Goal: Transaction & Acquisition: Purchase product/service

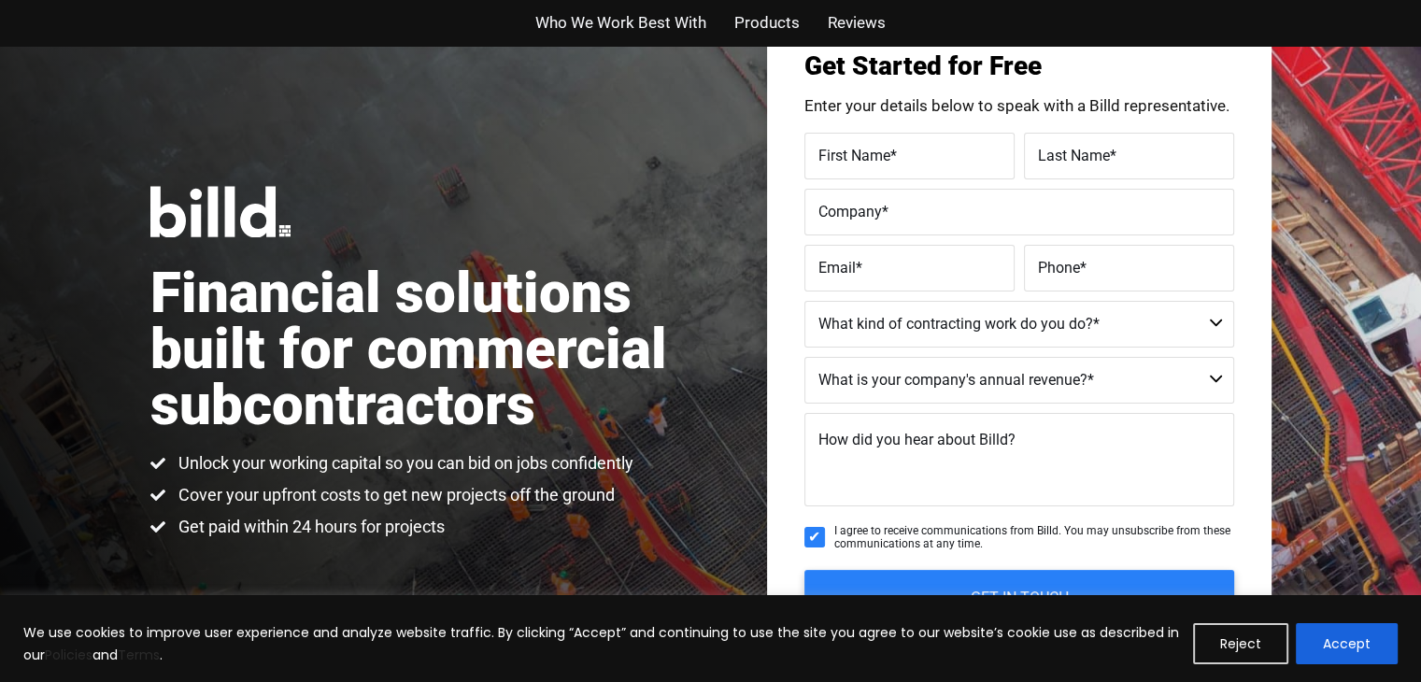
scroll to position [92, 0]
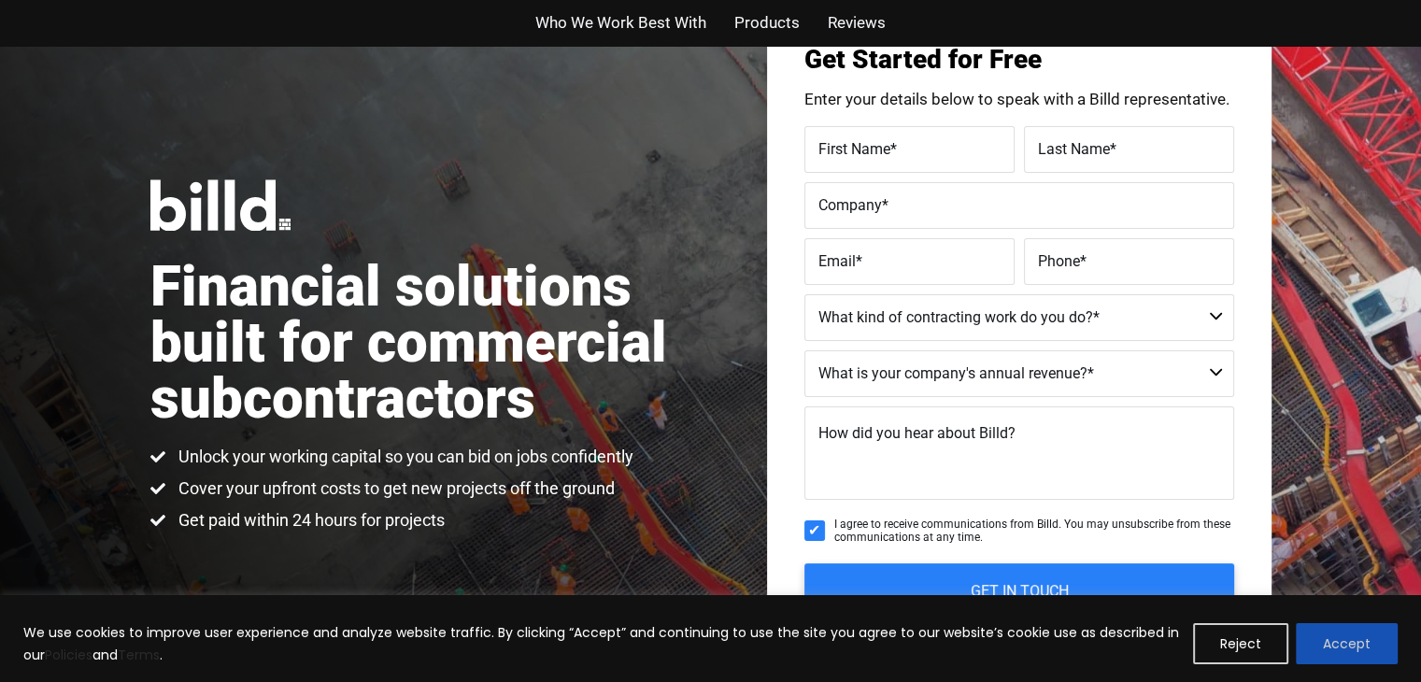
click at [1355, 632] on button "Accept" at bounding box center [1347, 643] width 102 height 41
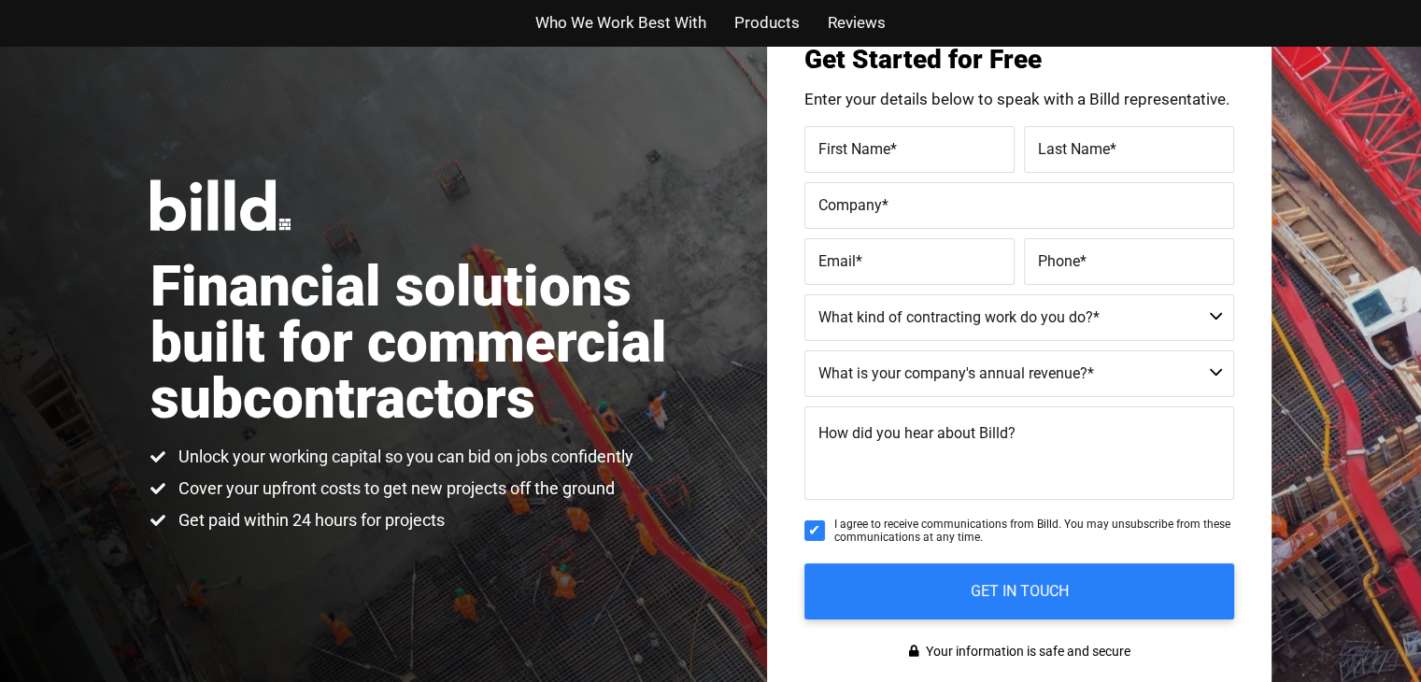
scroll to position [0, 0]
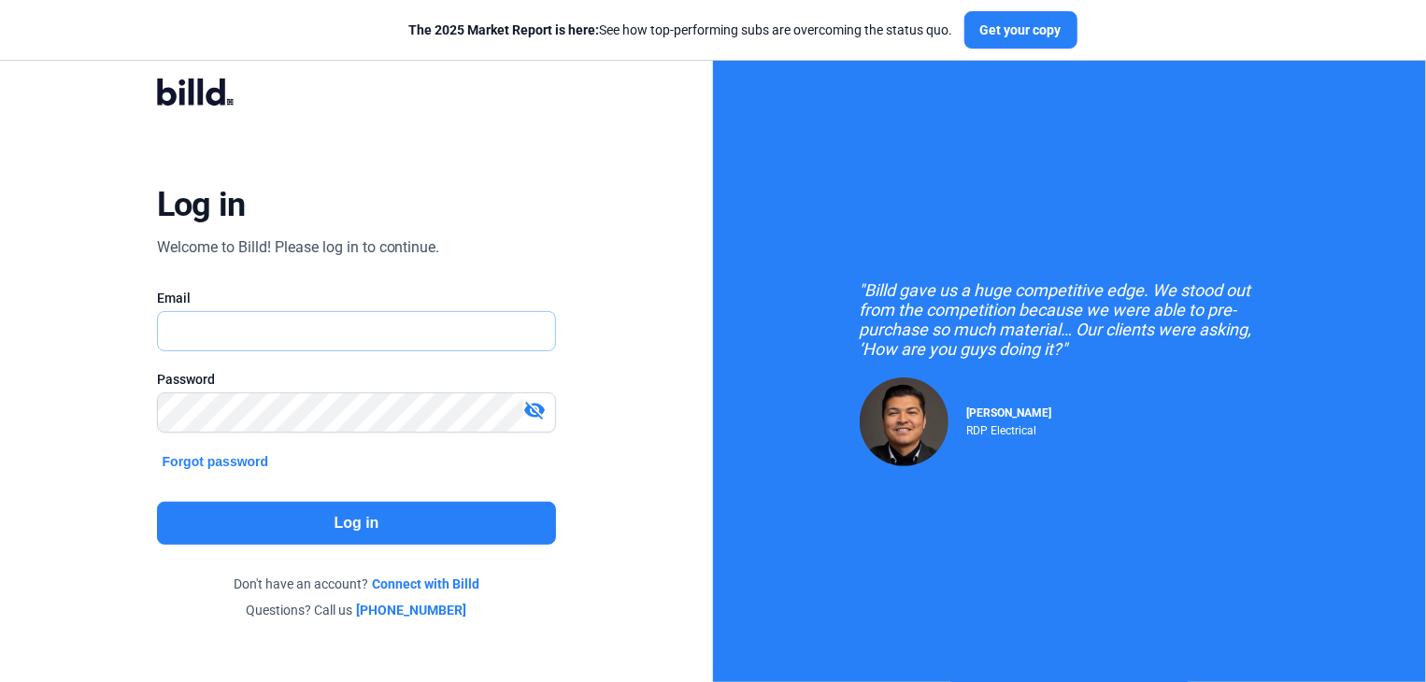
click at [292, 332] on input "text" at bounding box center [346, 331] width 377 height 38
type input "jimkwortnik@msn.com"
click at [351, 523] on button "Log in" at bounding box center [357, 523] width 400 height 43
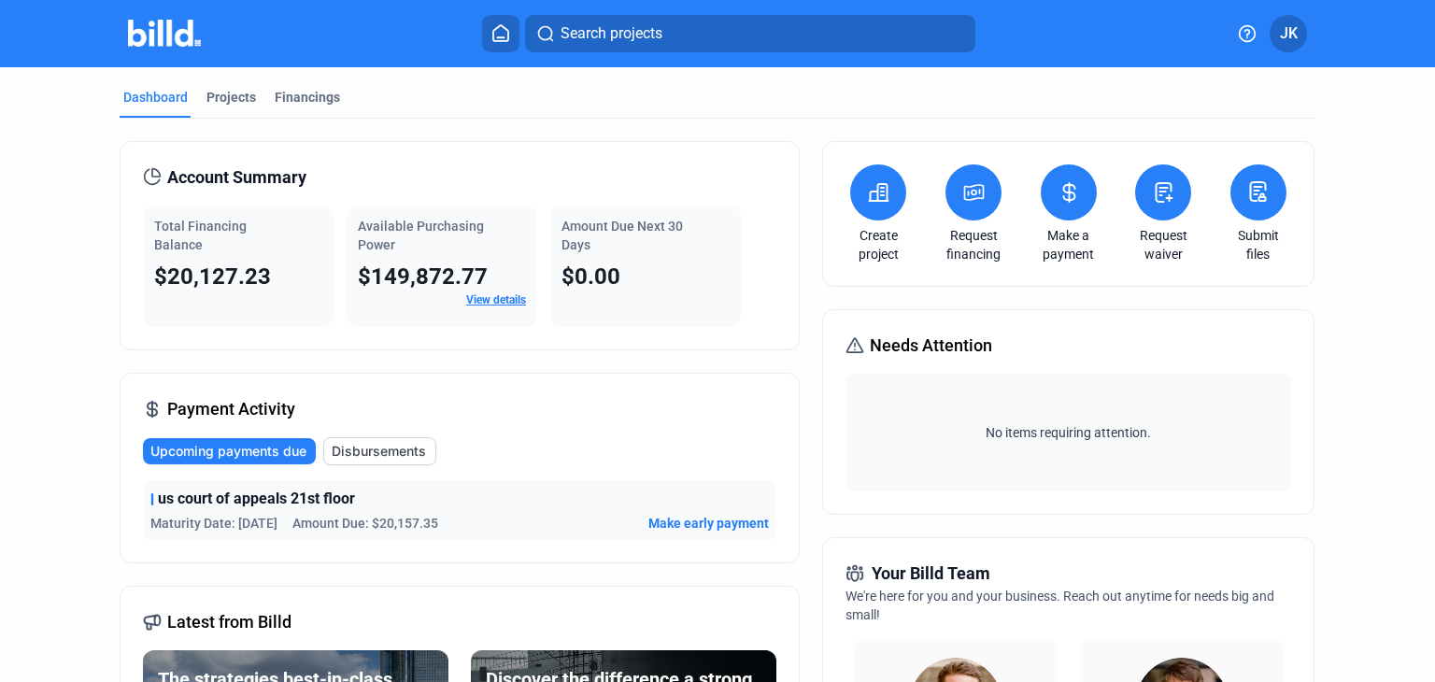
click at [867, 199] on icon at bounding box center [878, 192] width 23 height 22
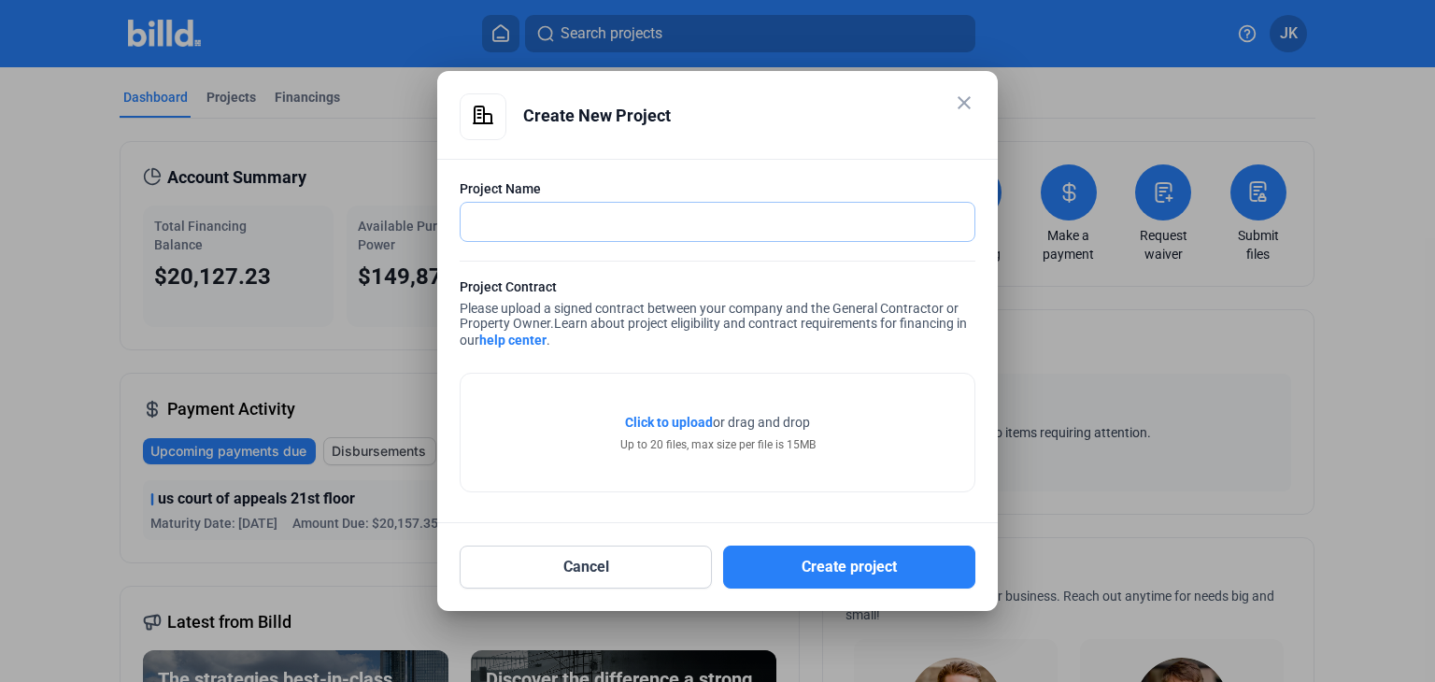
click at [542, 222] on input "text" at bounding box center [718, 222] width 514 height 38
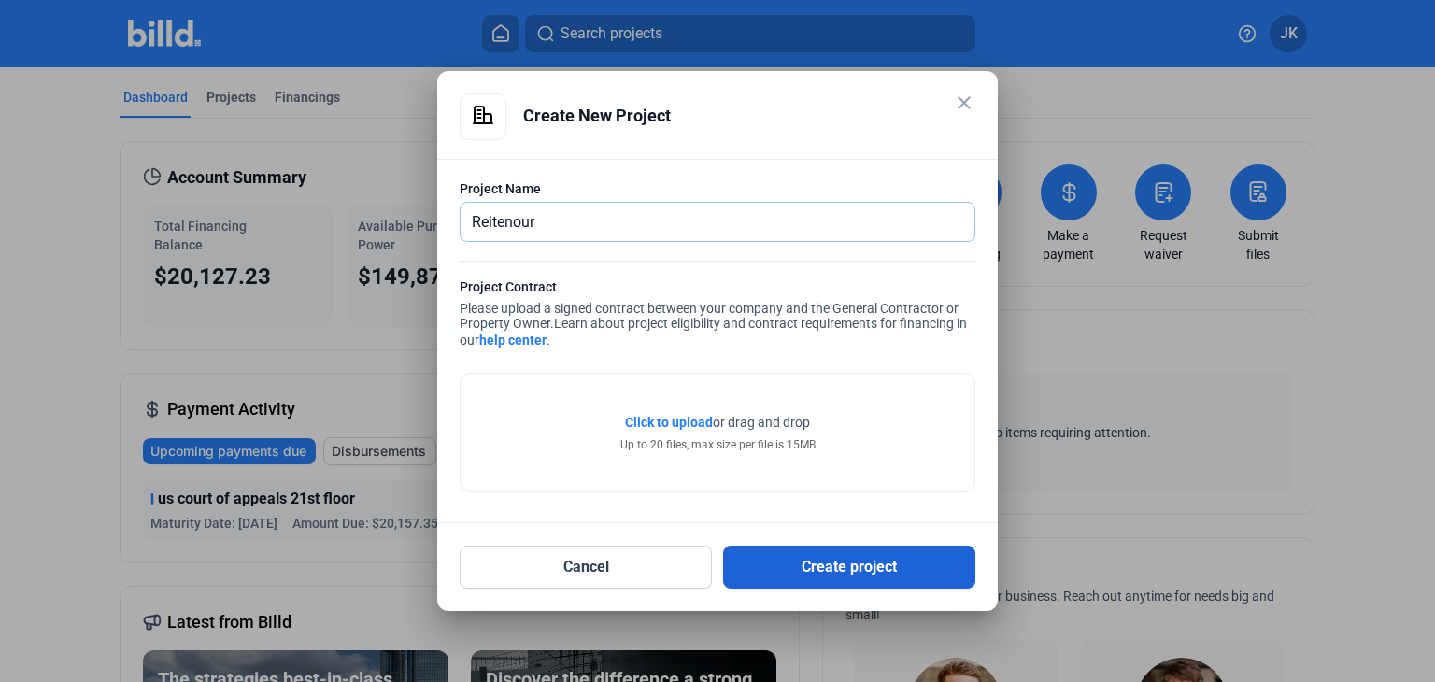
type input "Reitenour"
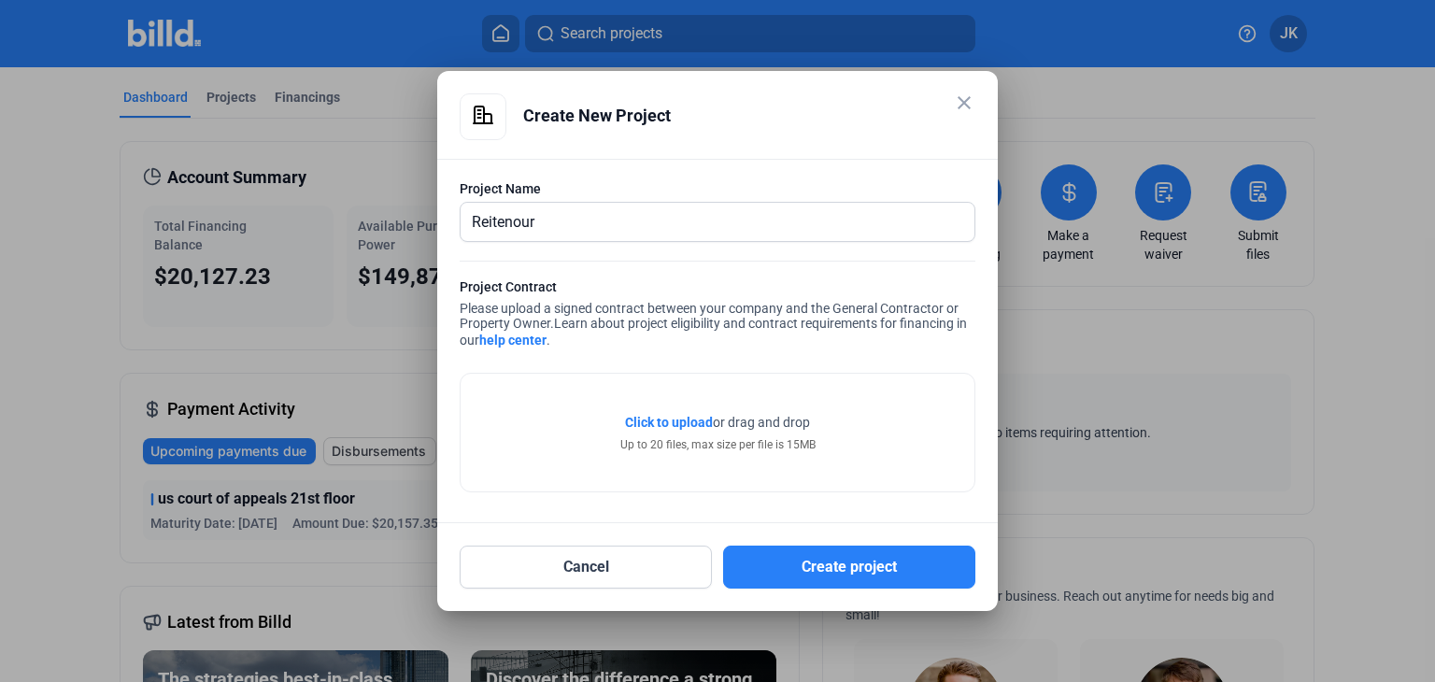
drag, startPoint x: 880, startPoint y: 568, endPoint x: 1092, endPoint y: 494, distance: 224.6
click at [1095, 625] on div "close Create New Project Project Name Reitenour Project Contract Please upload …" at bounding box center [717, 341] width 1435 height 682
click at [677, 421] on span "Click to upload" at bounding box center [669, 422] width 88 height 15
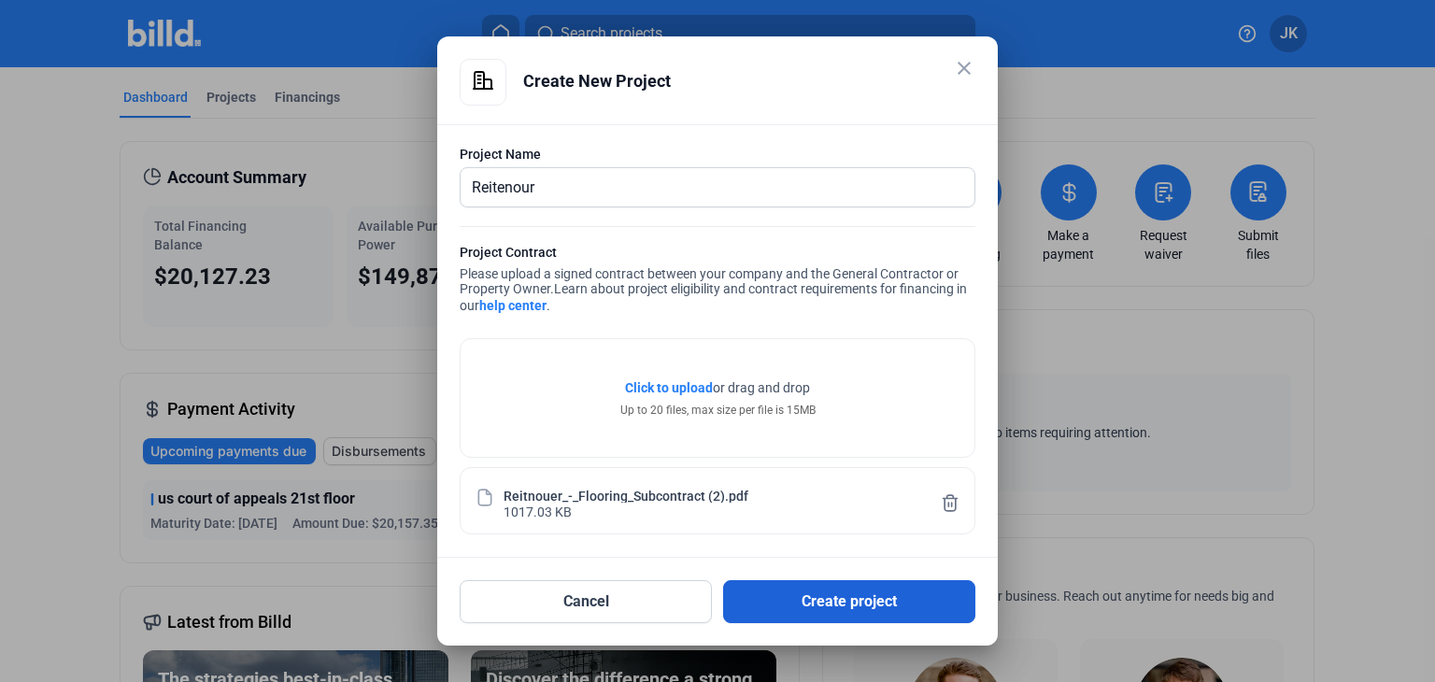
click at [837, 606] on button "Create project" at bounding box center [849, 601] width 252 height 43
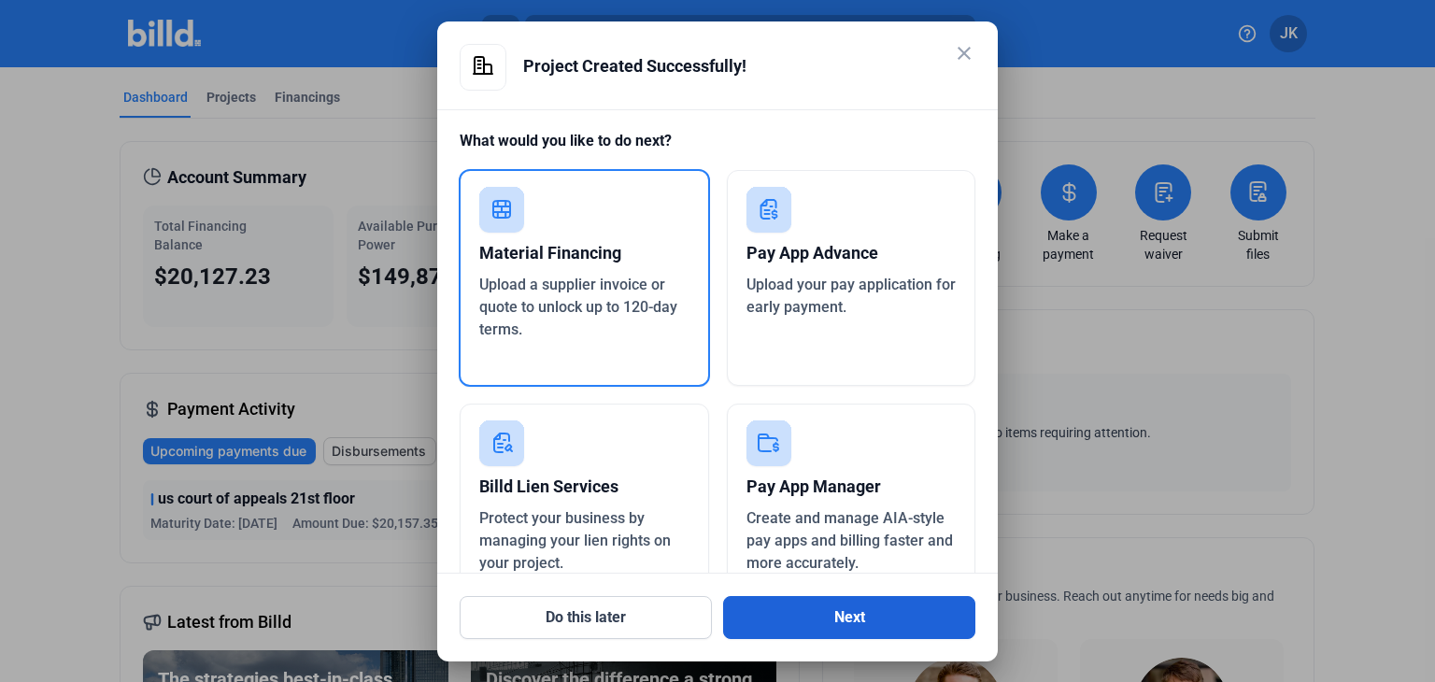
click at [809, 618] on button "Next" at bounding box center [849, 617] width 252 height 43
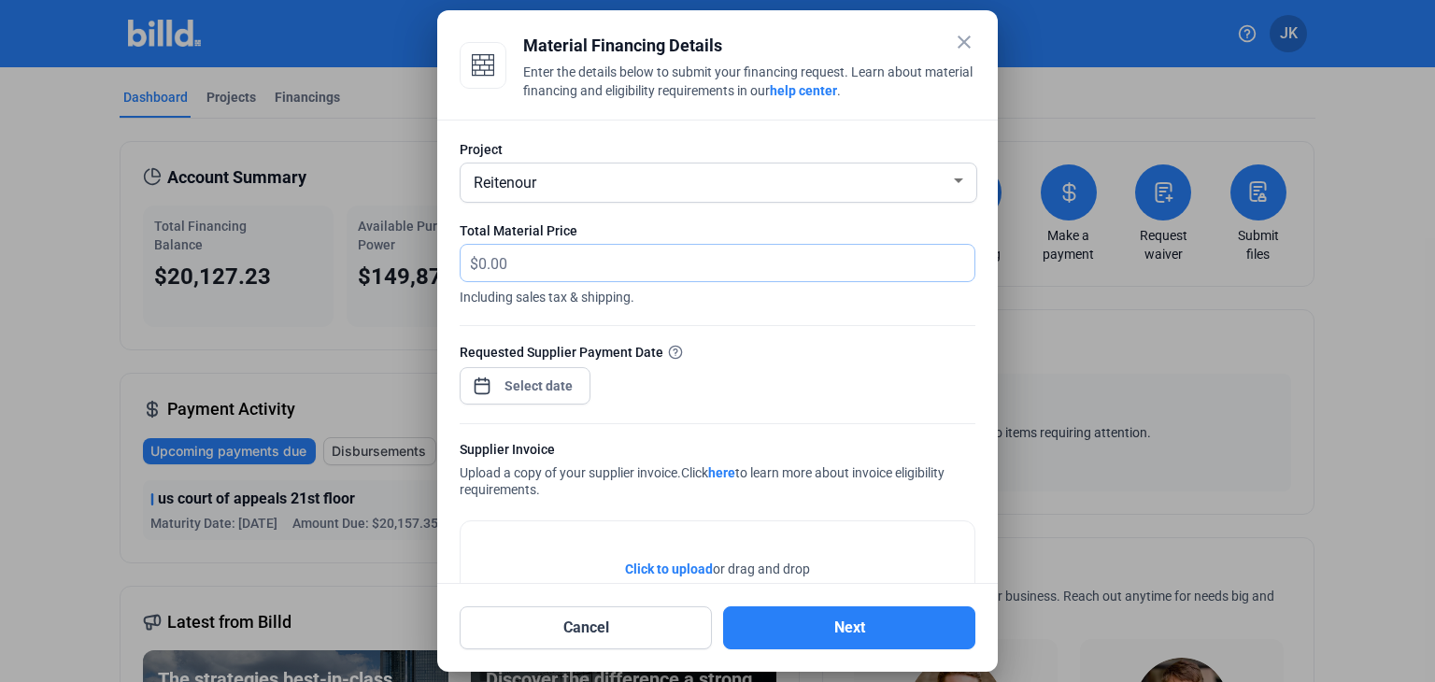
click at [514, 268] on input "text" at bounding box center [726, 263] width 496 height 36
type input "15,659.94"
click at [674, 571] on span "Click to upload" at bounding box center [669, 568] width 88 height 15
click at [572, 382] on div "close Material Financing Details Enter the details below to submit your financi…" at bounding box center [717, 341] width 1435 height 682
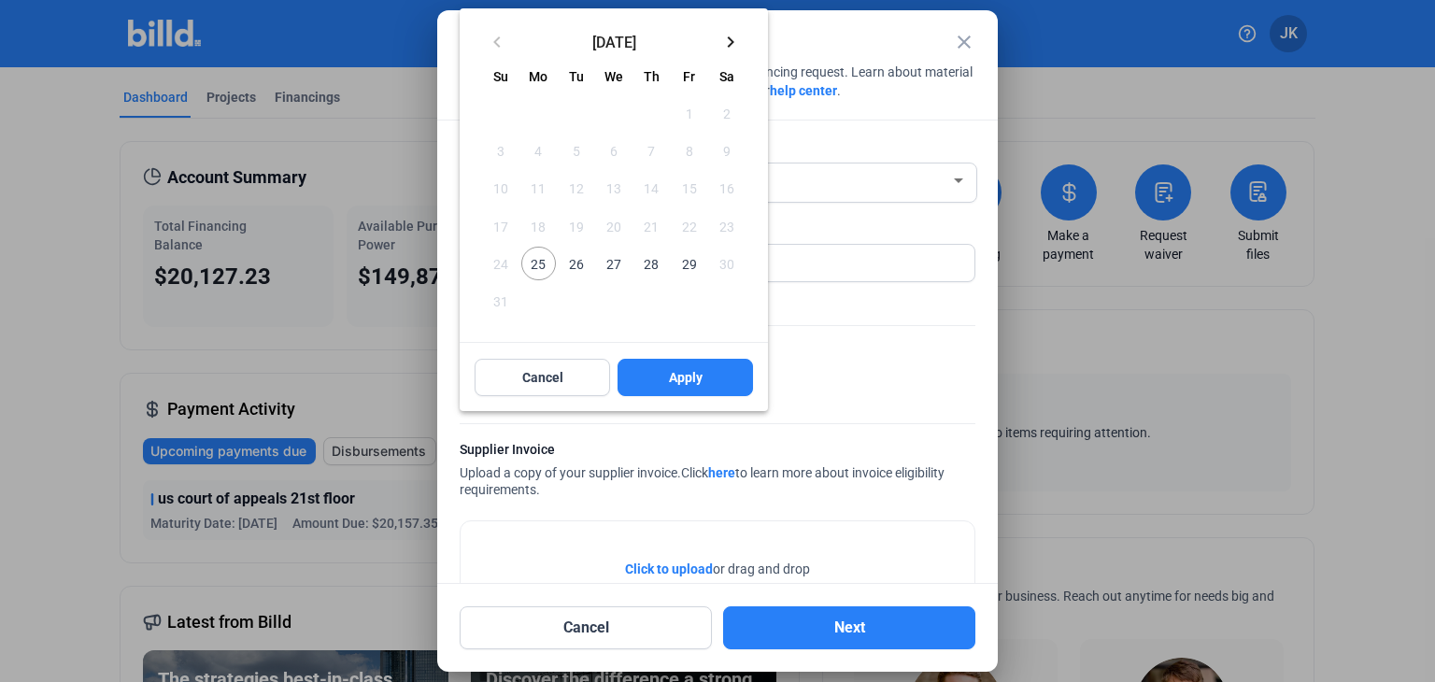
click at [580, 263] on span "26" at bounding box center [577, 264] width 34 height 34
click at [701, 380] on span "Apply" at bounding box center [686, 377] width 34 height 19
type input "Aug 26, 2025"
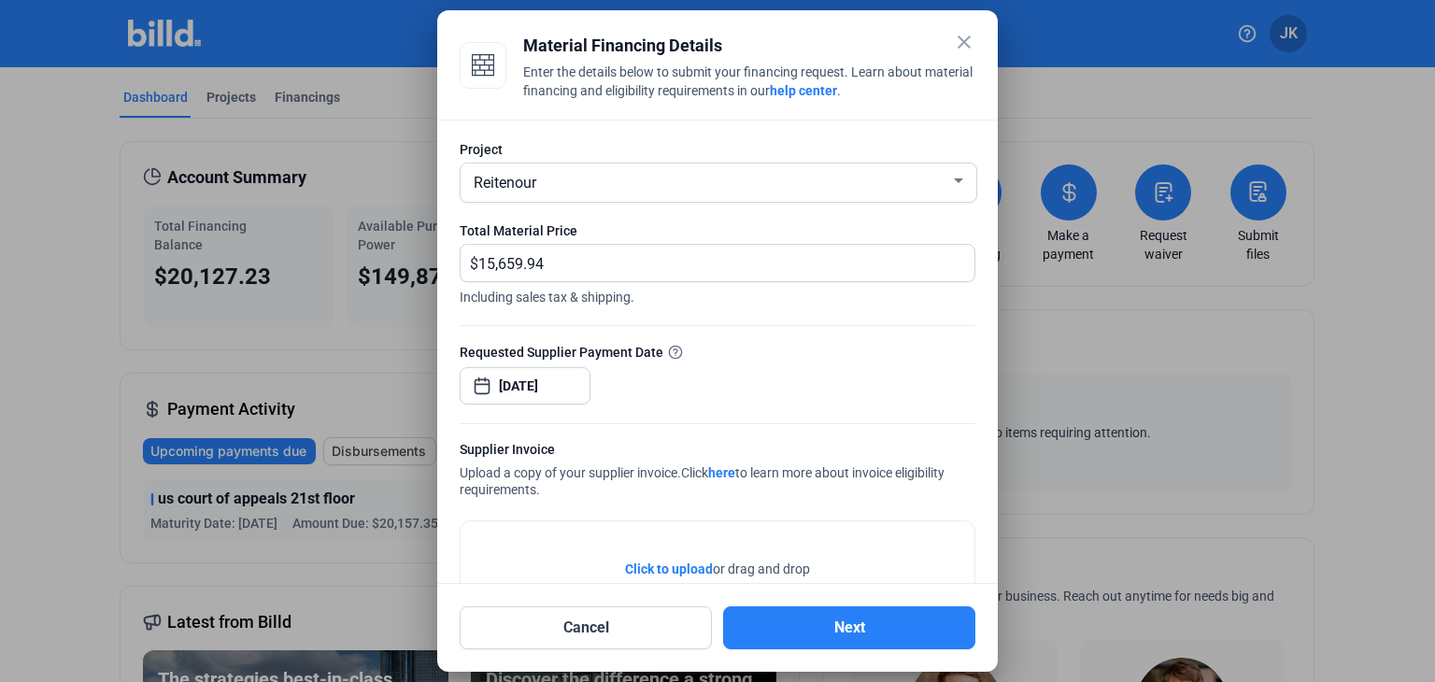
click at [651, 564] on span "Click to upload" at bounding box center [669, 568] width 88 height 15
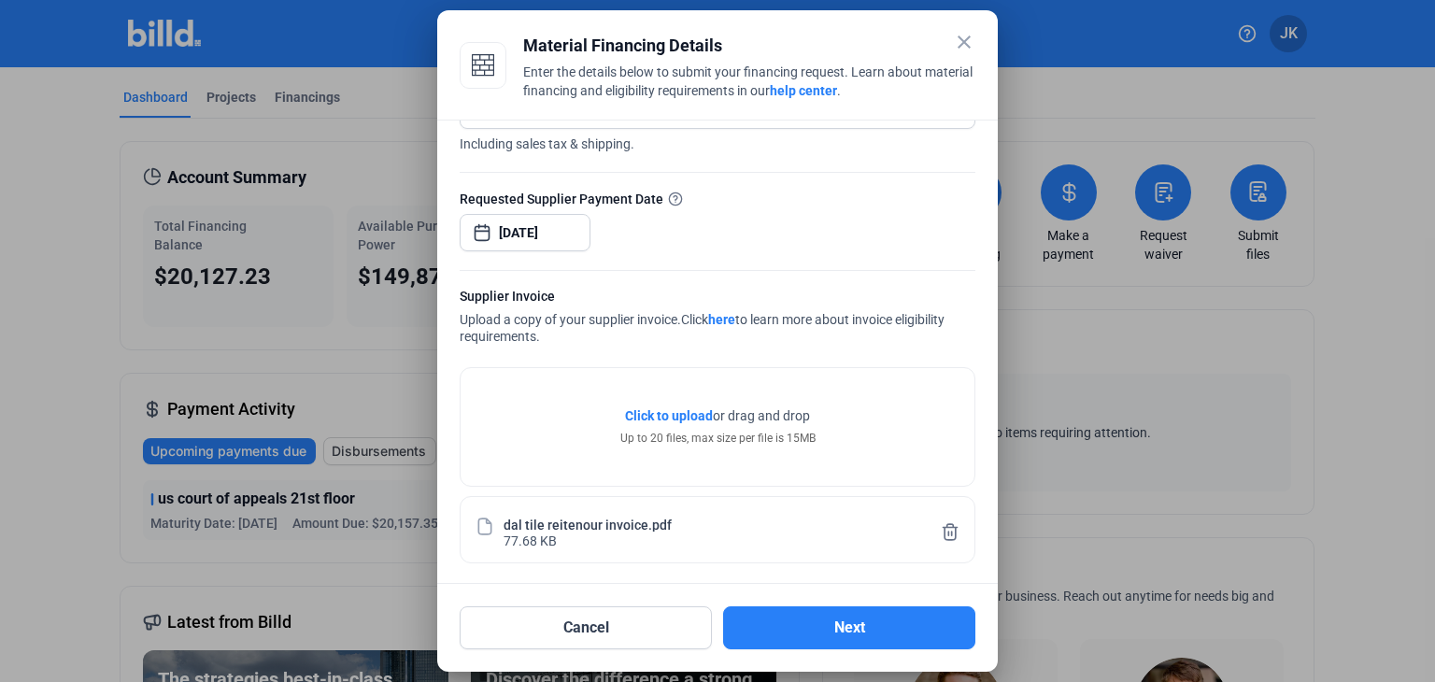
scroll to position [155, 0]
click at [870, 635] on button "Next" at bounding box center [849, 627] width 252 height 43
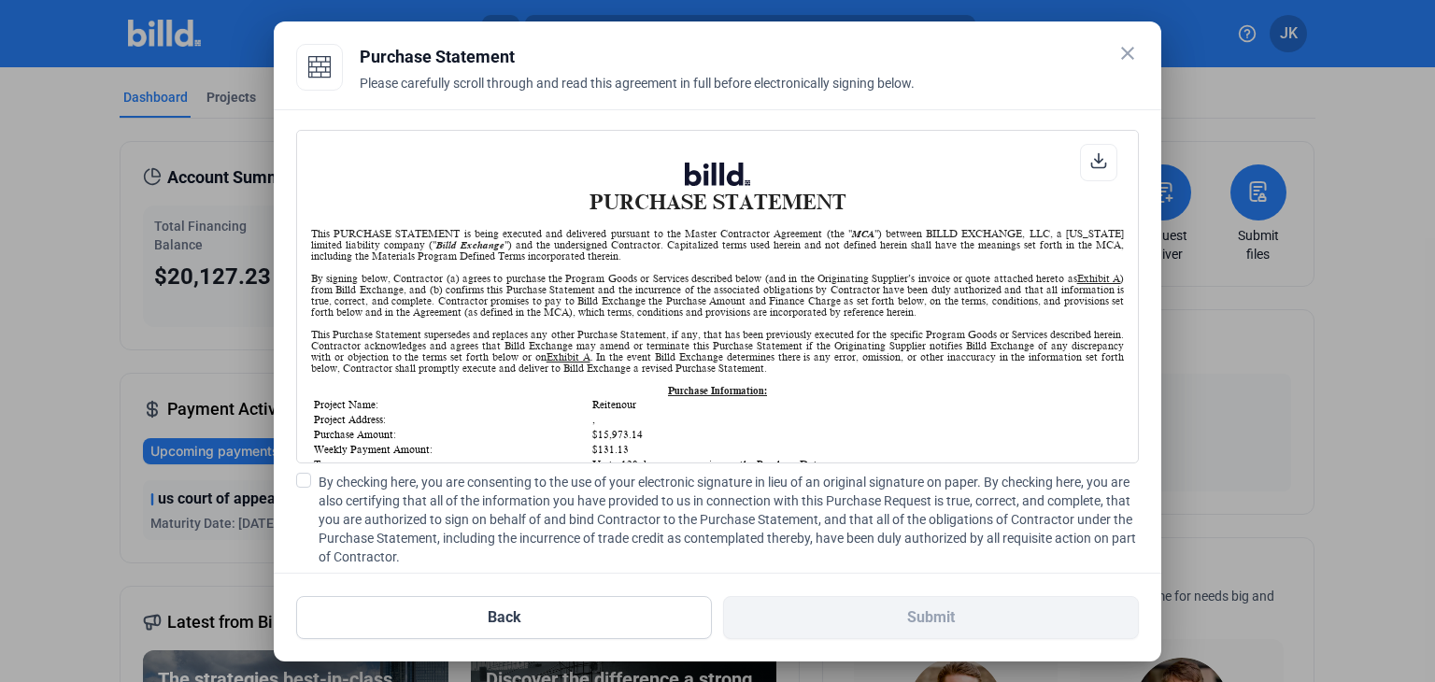
scroll to position [0, 0]
click at [498, 620] on button "Back" at bounding box center [504, 617] width 416 height 43
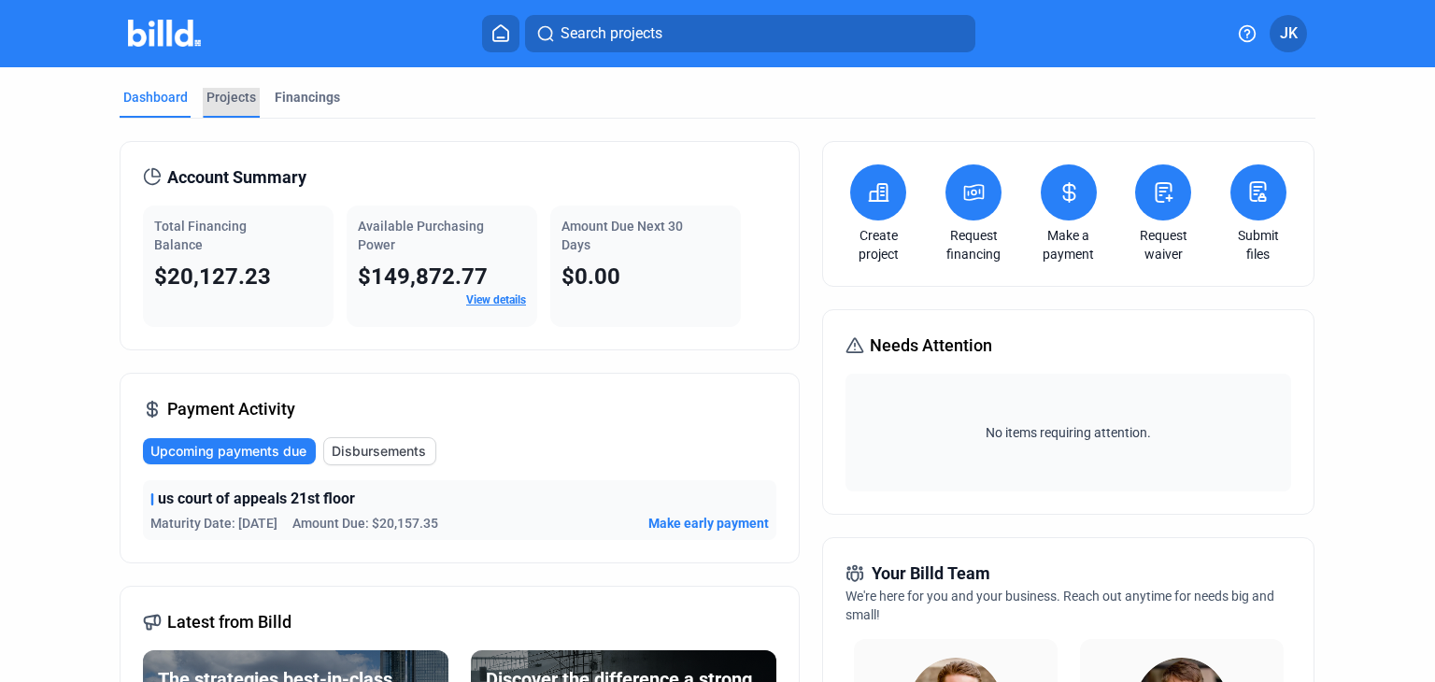
click at [217, 102] on div "Projects" at bounding box center [231, 97] width 50 height 19
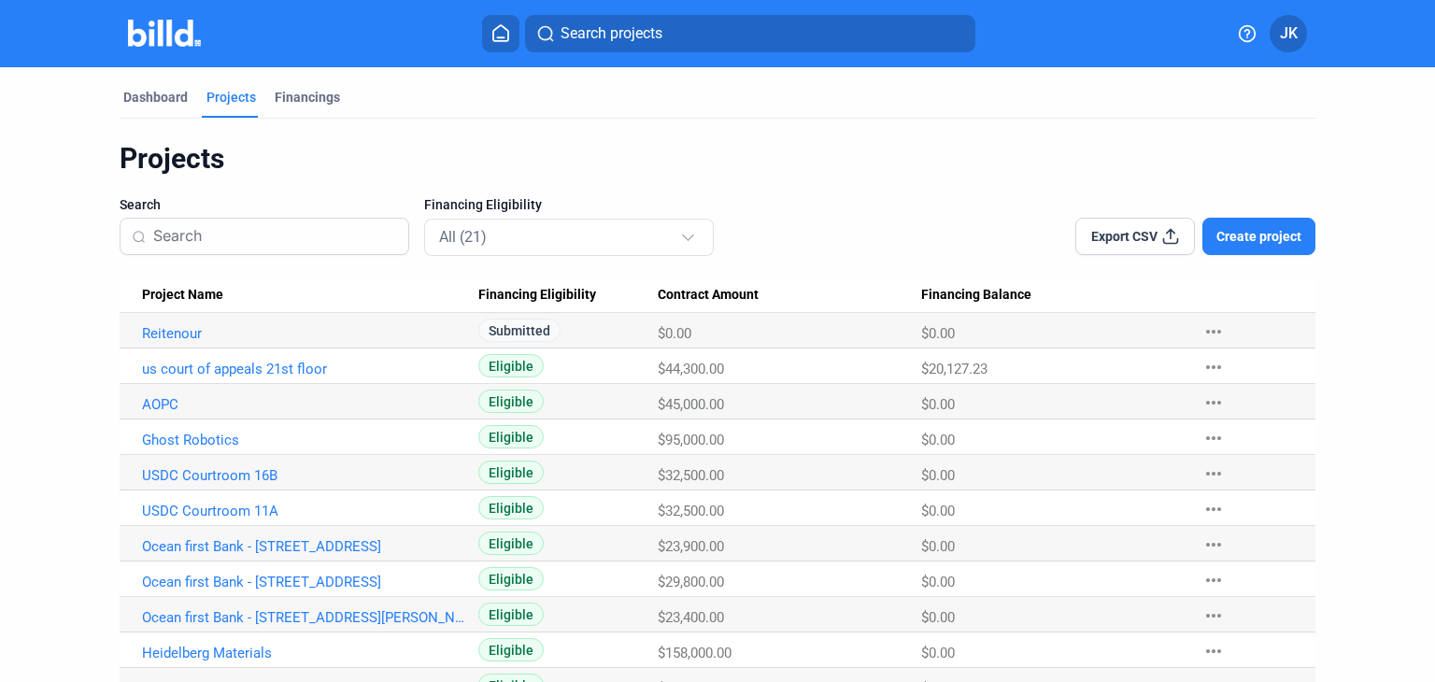
click at [303, 323] on Name "Reitenour" at bounding box center [299, 331] width 359 height 36
click at [1109, 334] on div "$0.00" at bounding box center [1052, 333] width 263 height 17
click at [354, 337] on link "Reitenour" at bounding box center [304, 333] width 324 height 17
click at [184, 334] on link "Reitenour" at bounding box center [304, 333] width 324 height 17
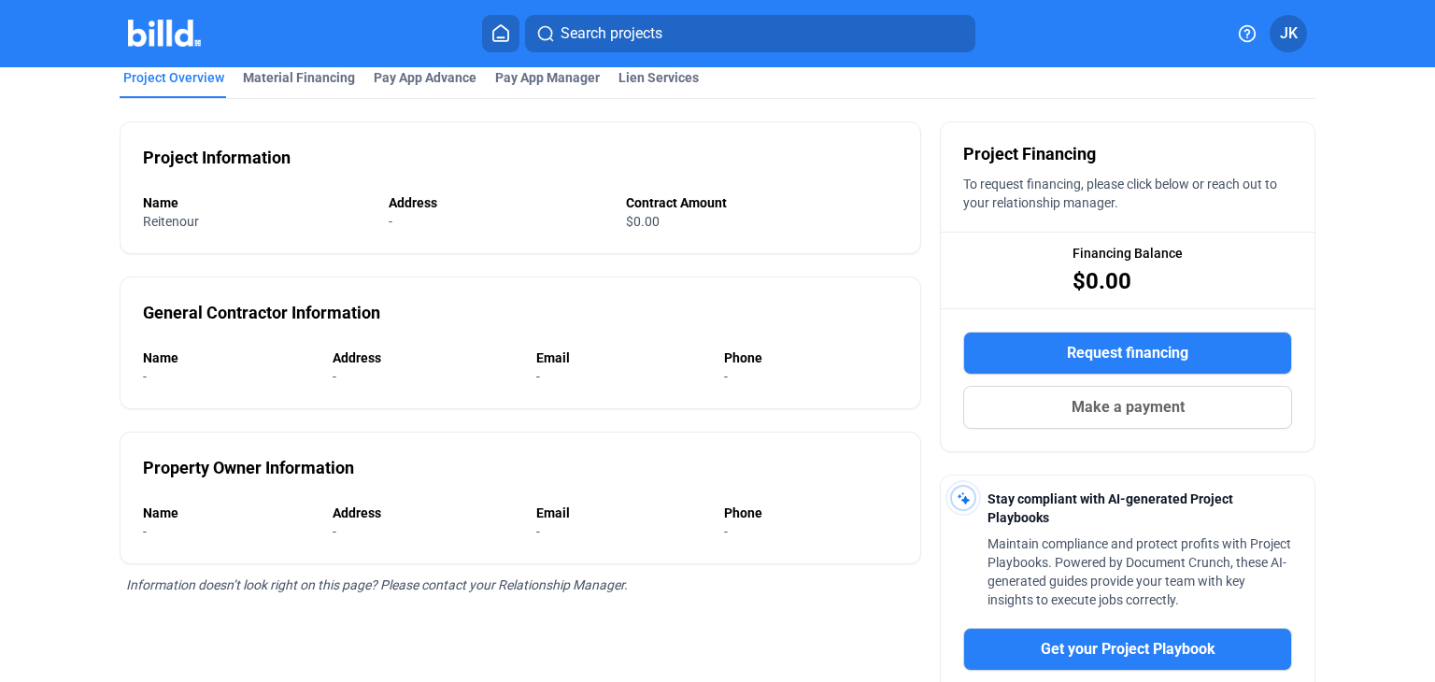
scroll to position [343, 0]
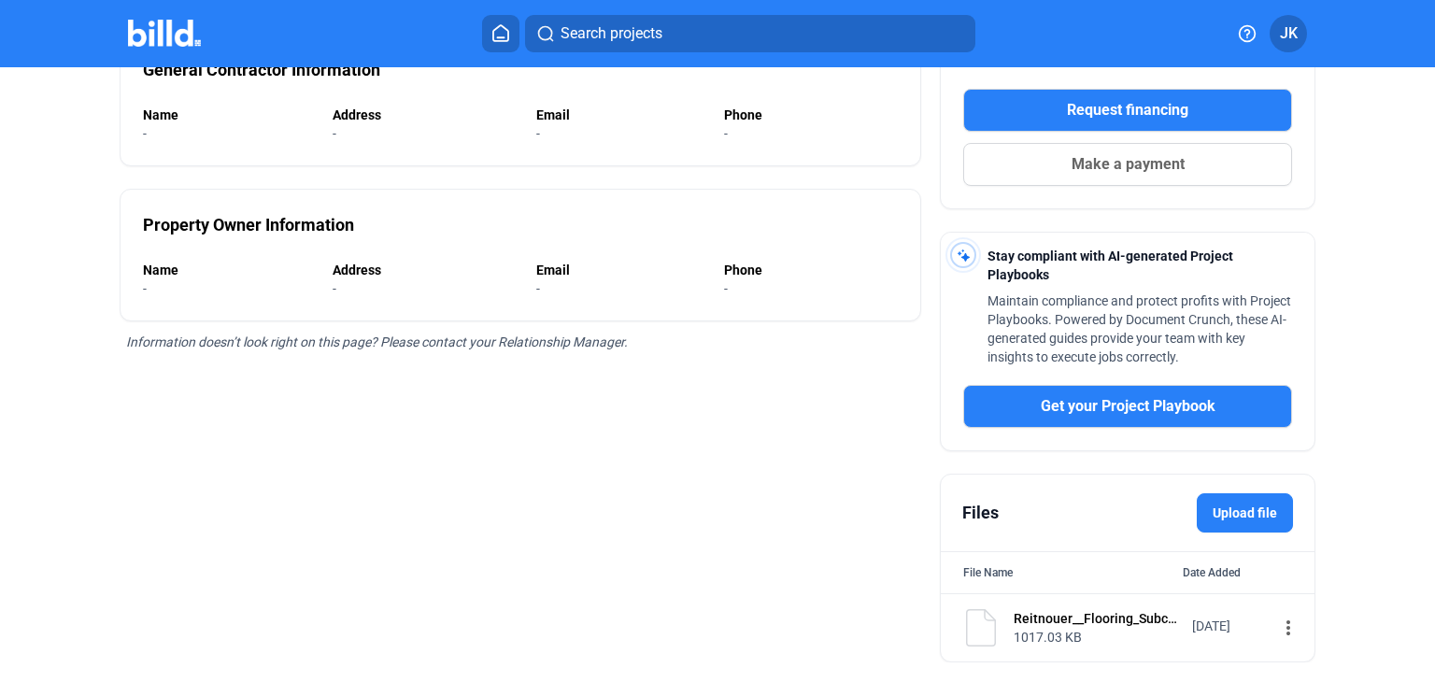
click at [1261, 511] on label "Upload file" at bounding box center [1245, 512] width 96 height 39
click at [0, 0] on input "Upload file" at bounding box center [0, 0] width 0 height 0
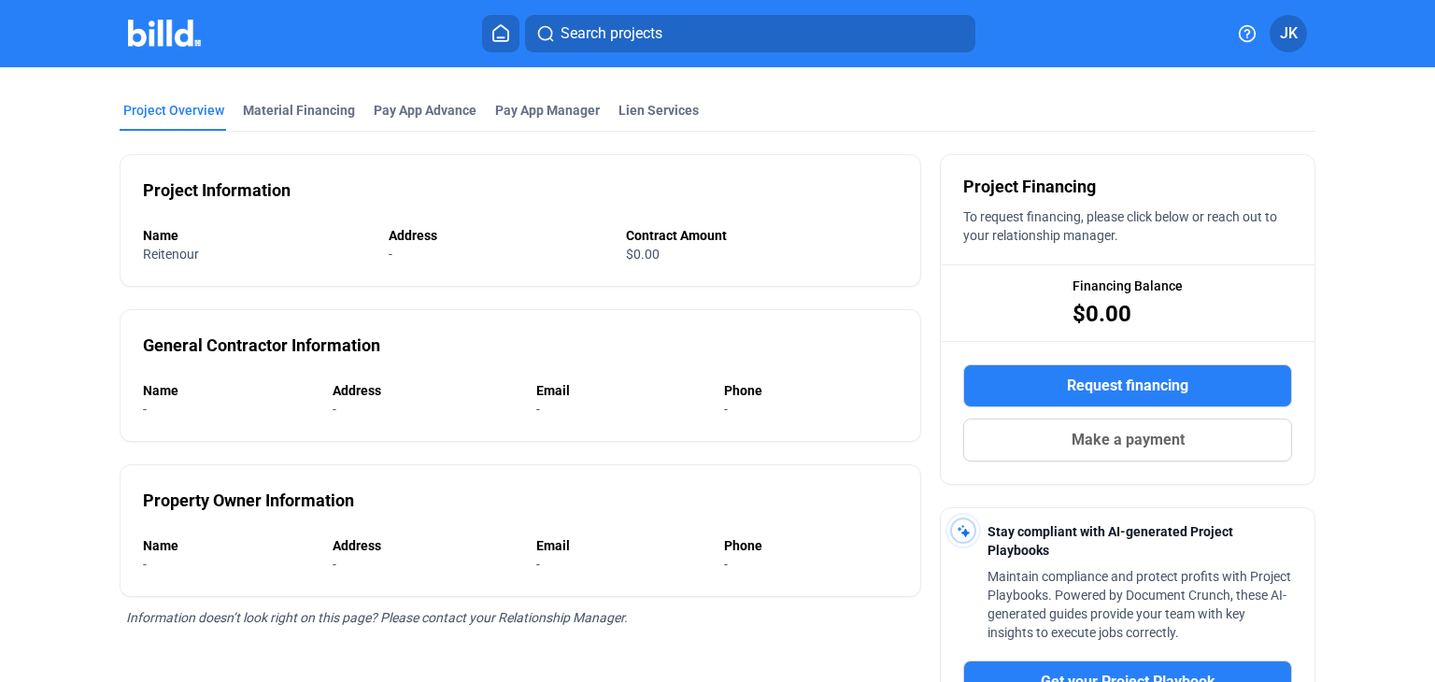
scroll to position [36, 0]
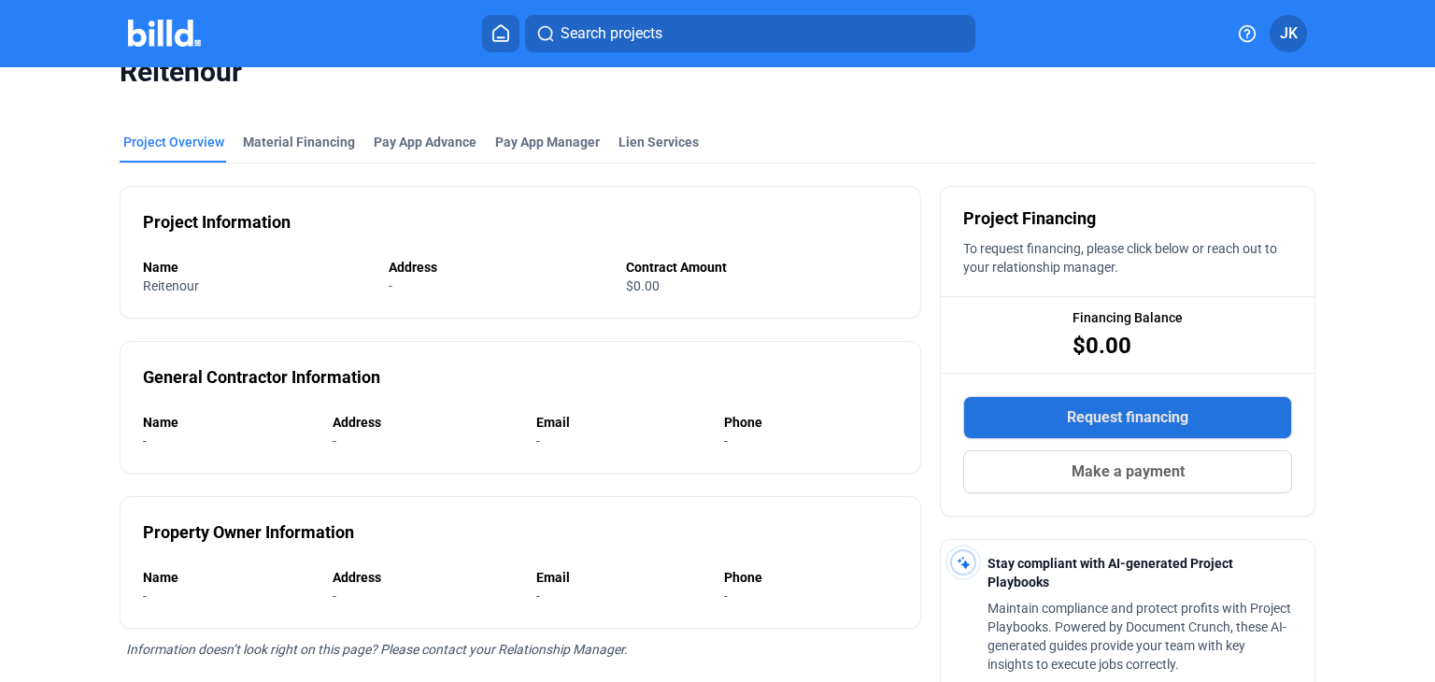
click at [1128, 406] on span "Request financing" at bounding box center [1127, 417] width 121 height 22
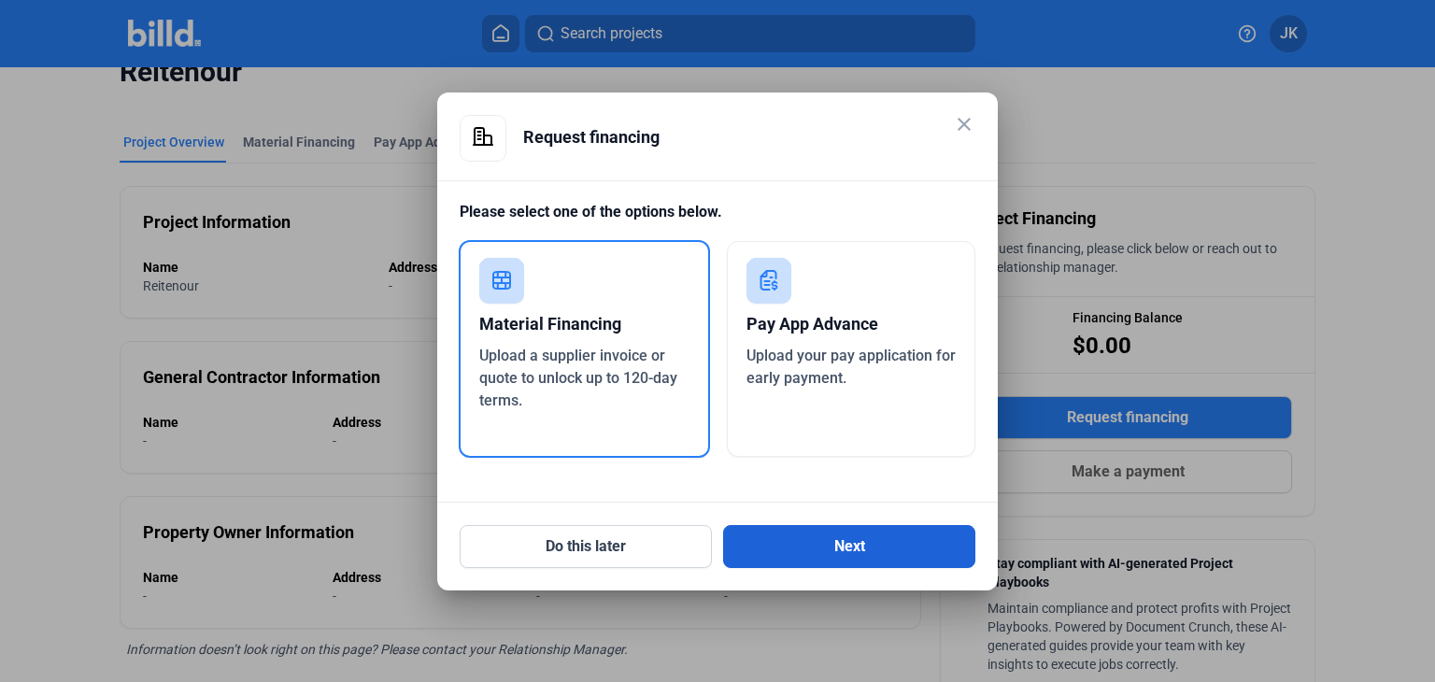
click at [826, 553] on button "Next" at bounding box center [849, 546] width 252 height 43
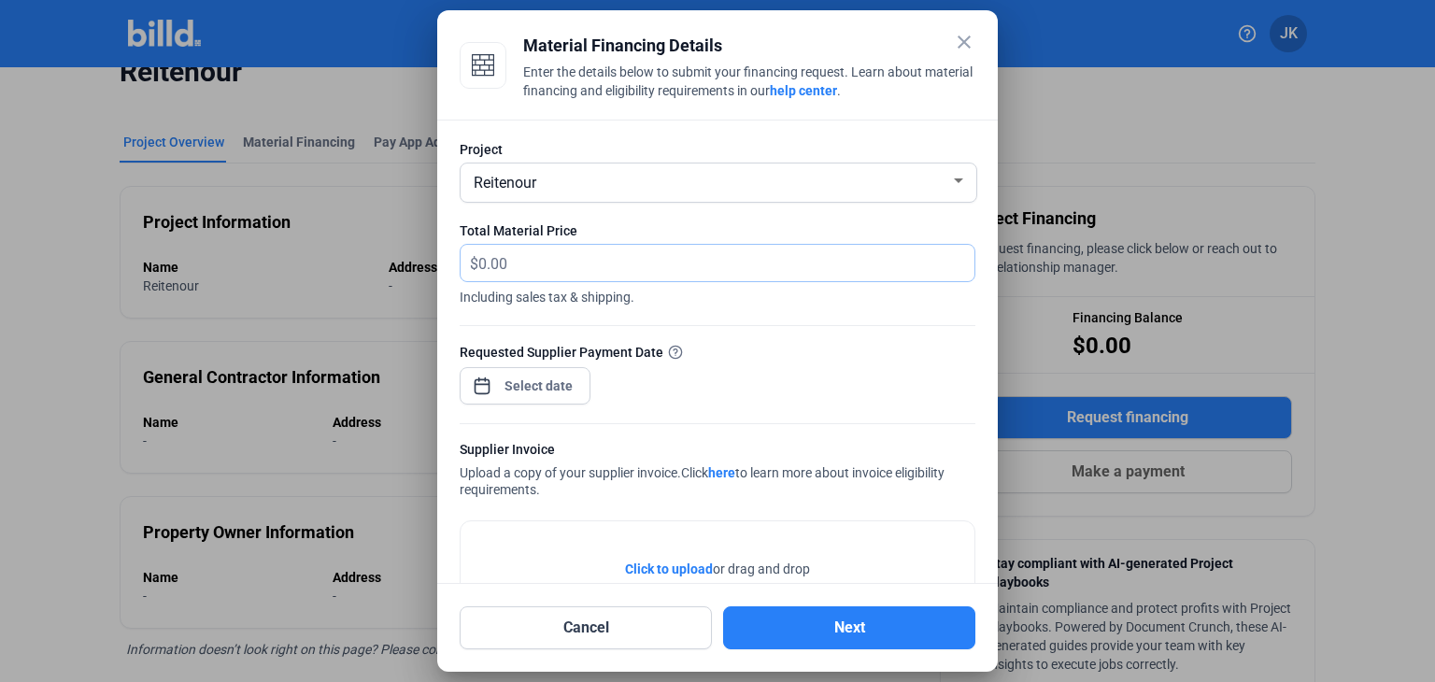
click at [545, 267] on input "text" at bounding box center [726, 263] width 496 height 36
type input "15,659.94"
click at [547, 390] on div "close Material Financing Details Enter the details below to submit your financi…" at bounding box center [717, 341] width 1435 height 682
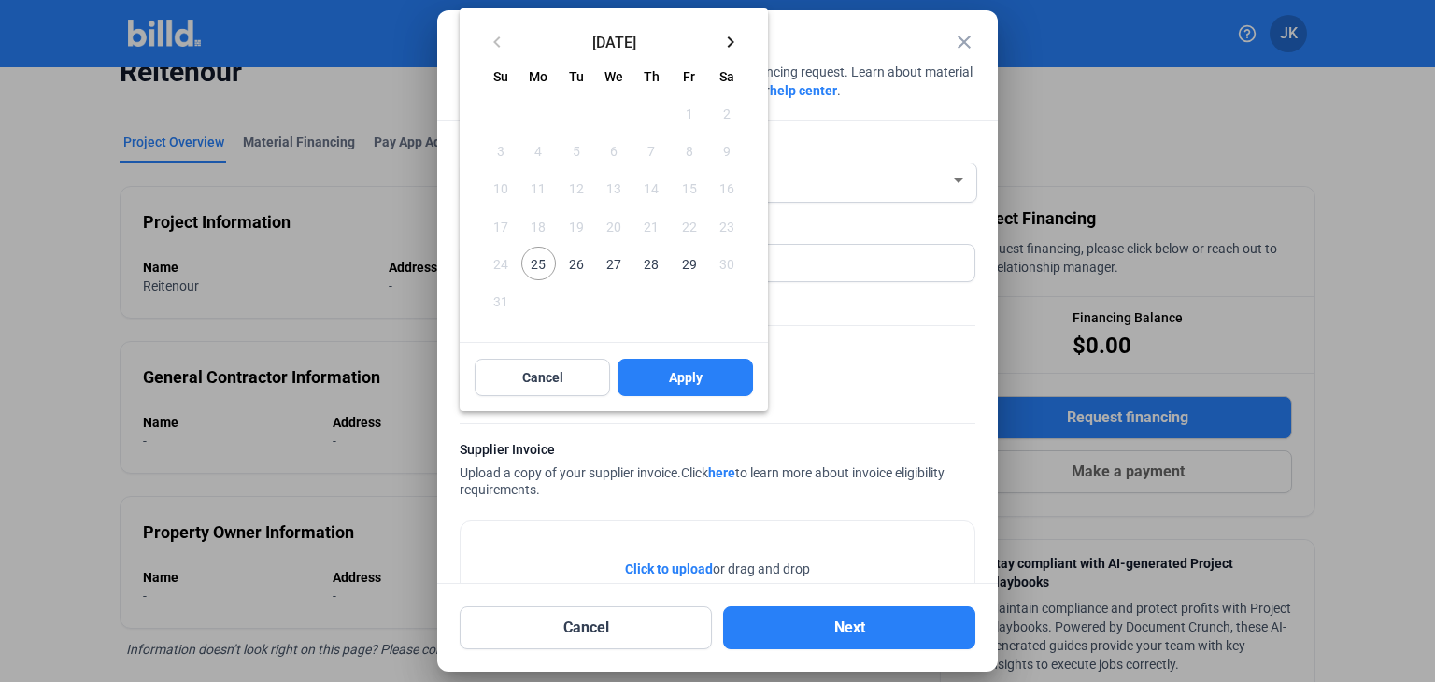
click at [583, 266] on span "26" at bounding box center [577, 264] width 34 height 34
click at [663, 368] on button "Apply" at bounding box center [685, 377] width 135 height 37
type input "Aug 26, 2025"
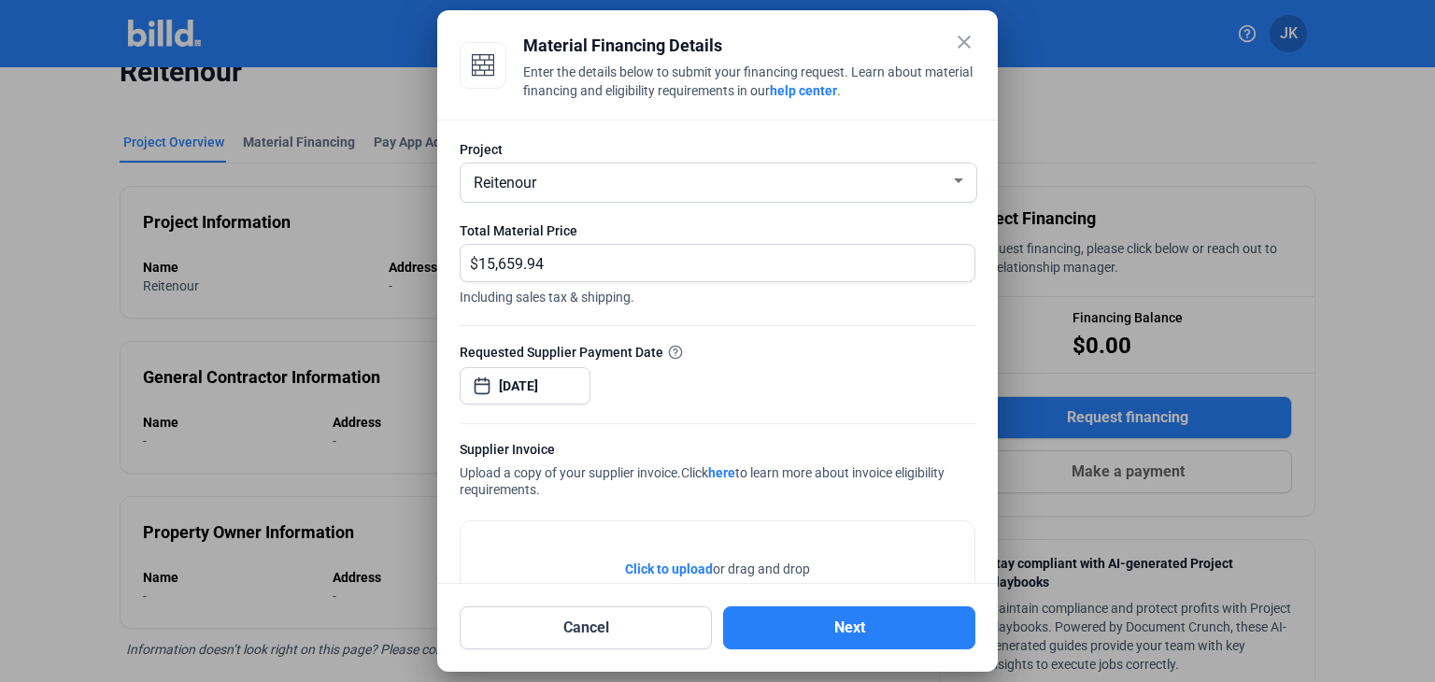
click at [674, 571] on span "Click to upload" at bounding box center [669, 568] width 88 height 15
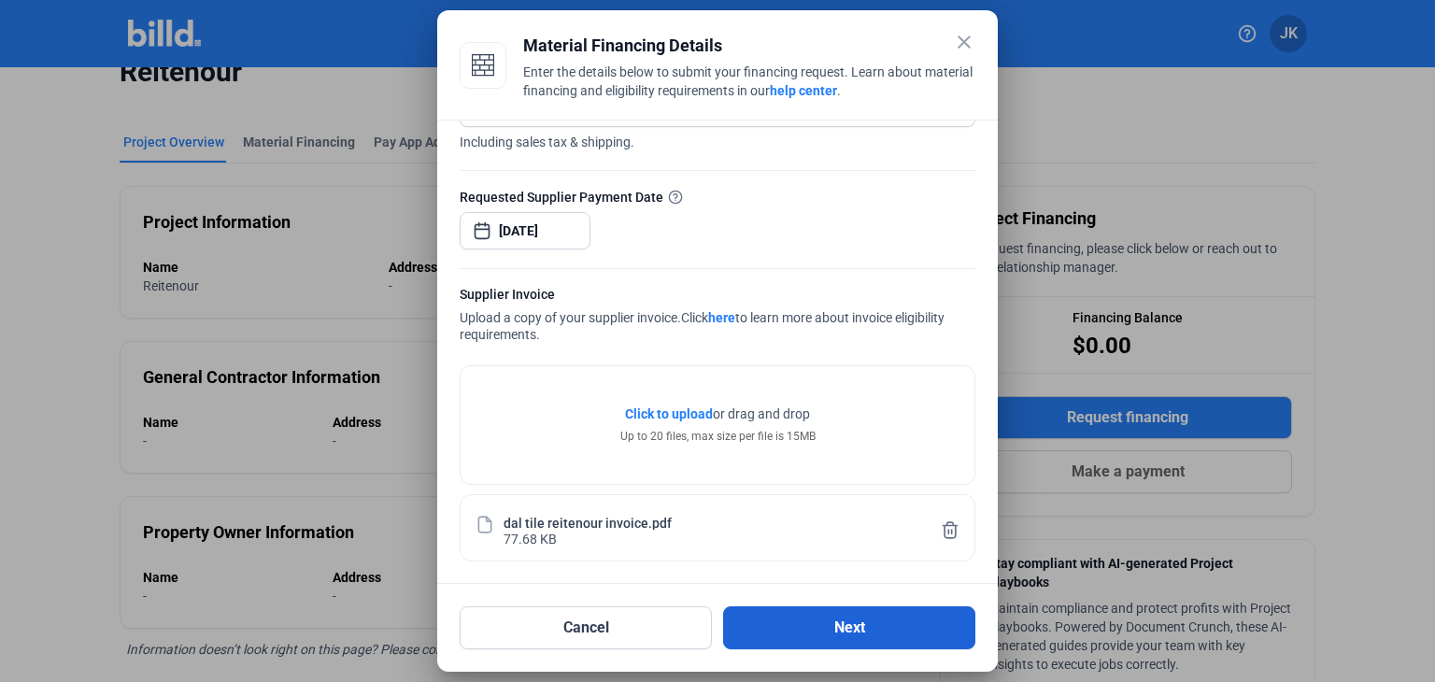
click at [862, 633] on button "Next" at bounding box center [849, 627] width 252 height 43
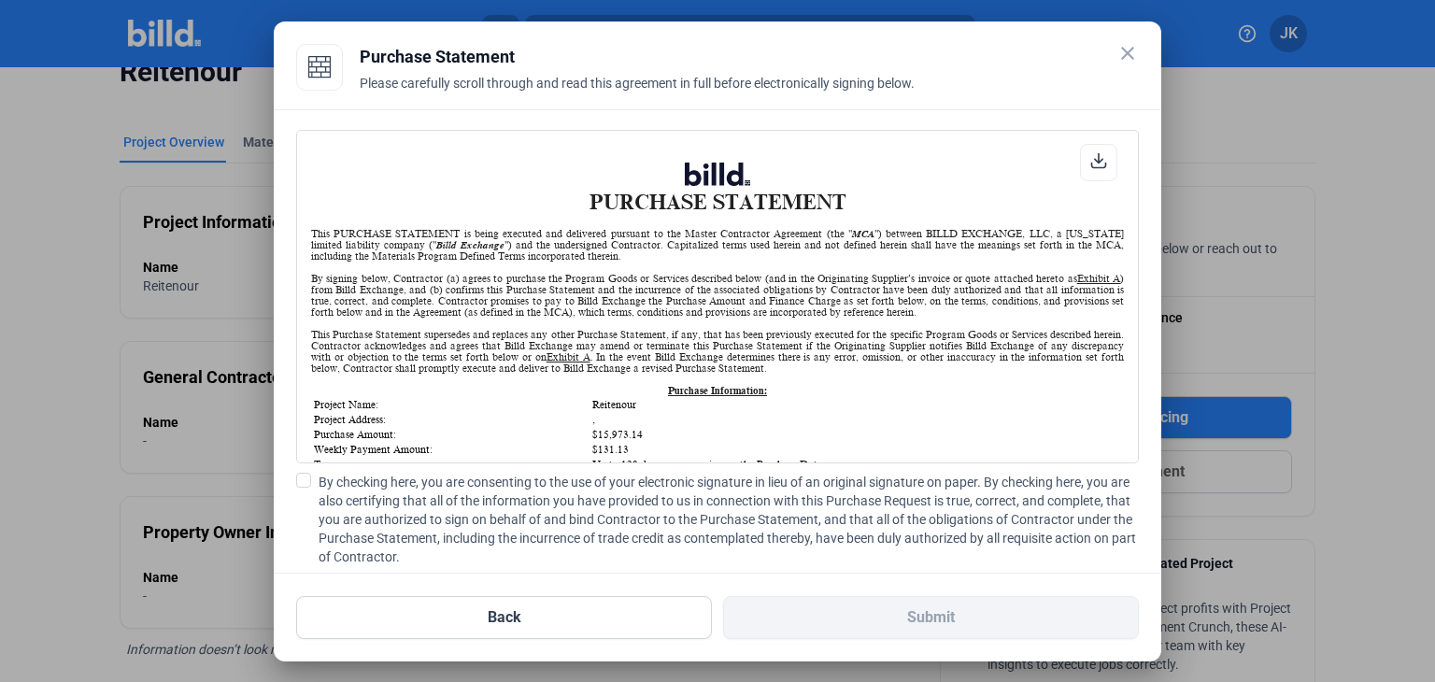
scroll to position [0, 0]
click at [310, 476] on label "By checking here, you are consenting to the use of your electronic signature in…" at bounding box center [717, 519] width 843 height 93
click at [0, 0] on input "By checking here, you are consenting to the use of your electronic signature in…" at bounding box center [0, 0] width 0 height 0
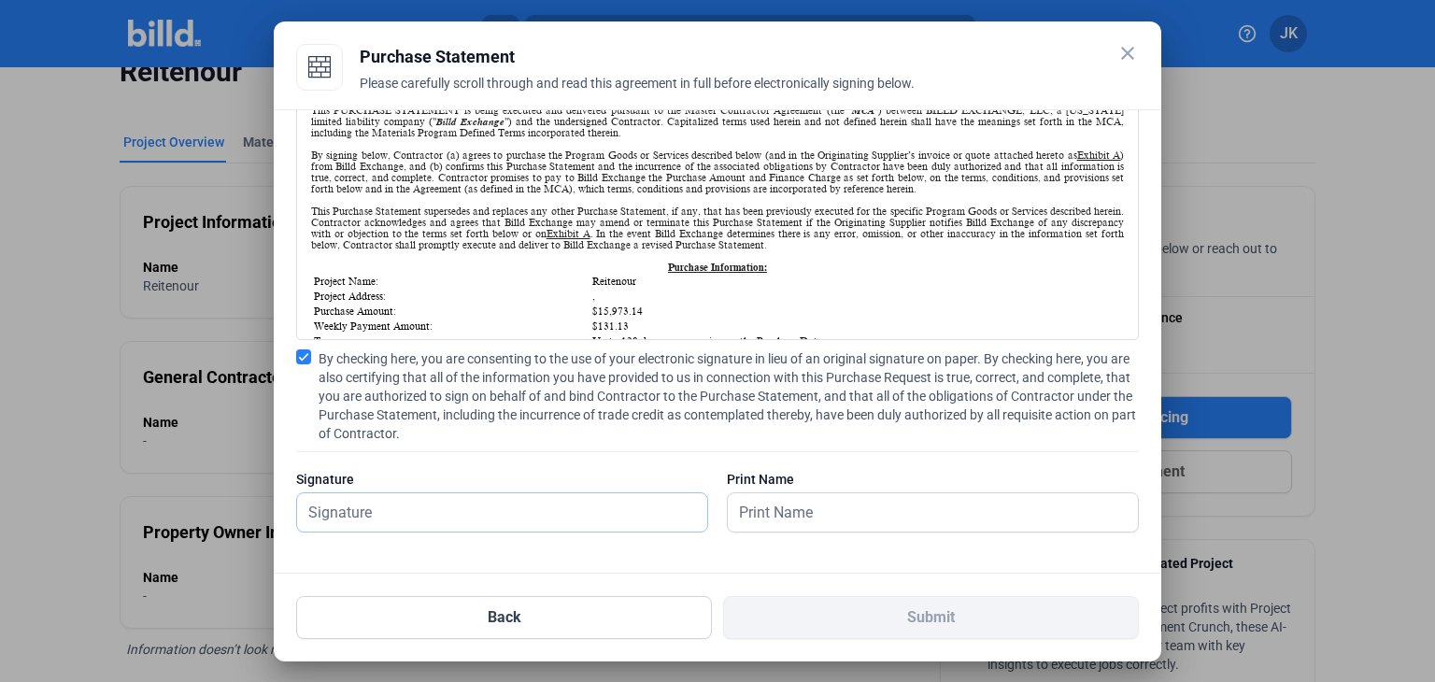
click at [377, 509] on input "text" at bounding box center [492, 512] width 390 height 38
type input "james kwortnik"
click at [783, 517] on input "text" at bounding box center [933, 512] width 410 height 38
type input "james kwortnik"
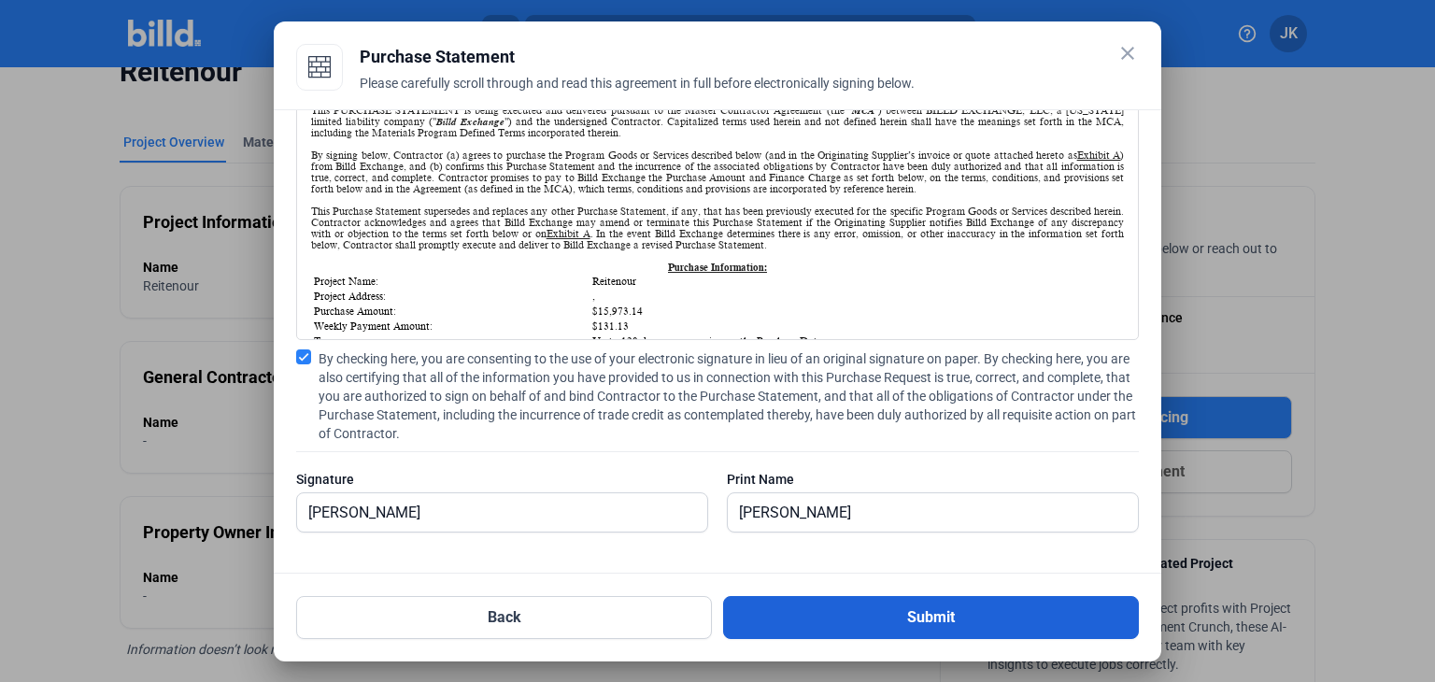
click at [876, 620] on button "Submit" at bounding box center [931, 617] width 416 height 43
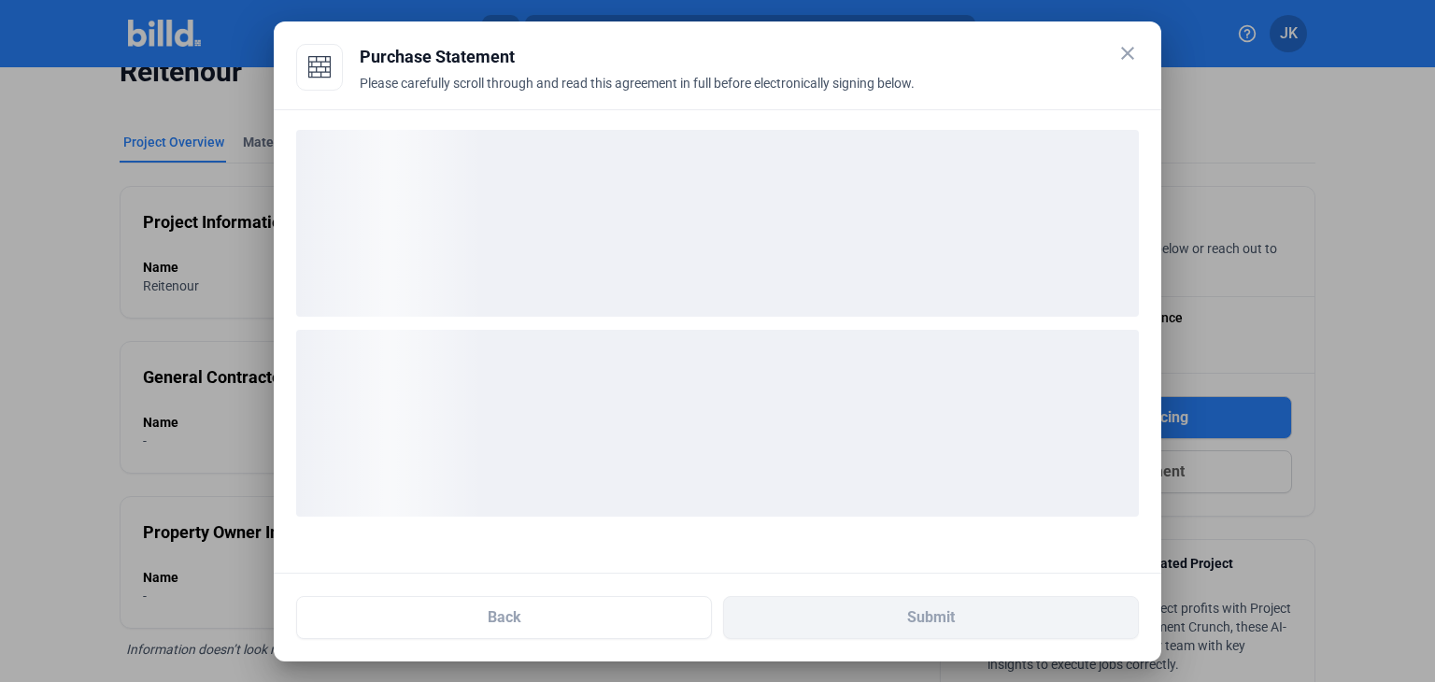
scroll to position [0, 0]
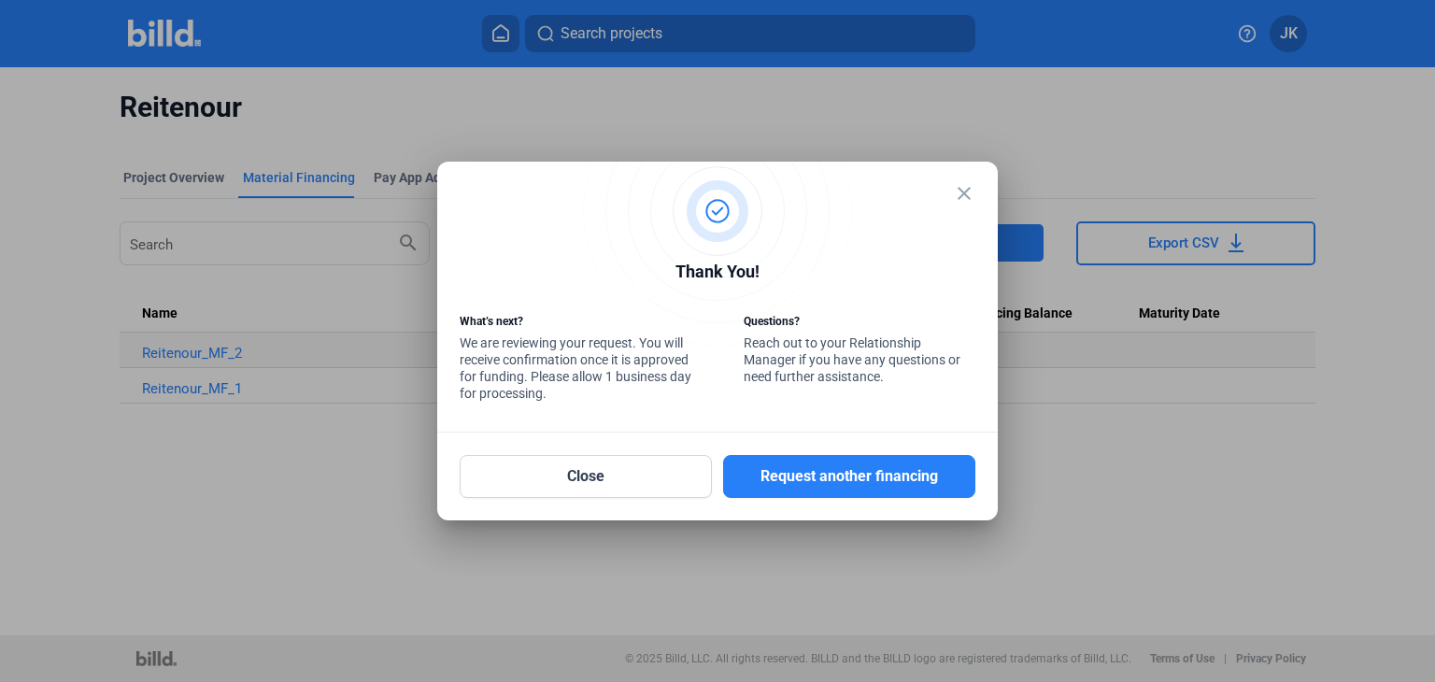
click at [962, 195] on mat-icon "close" at bounding box center [964, 193] width 22 height 22
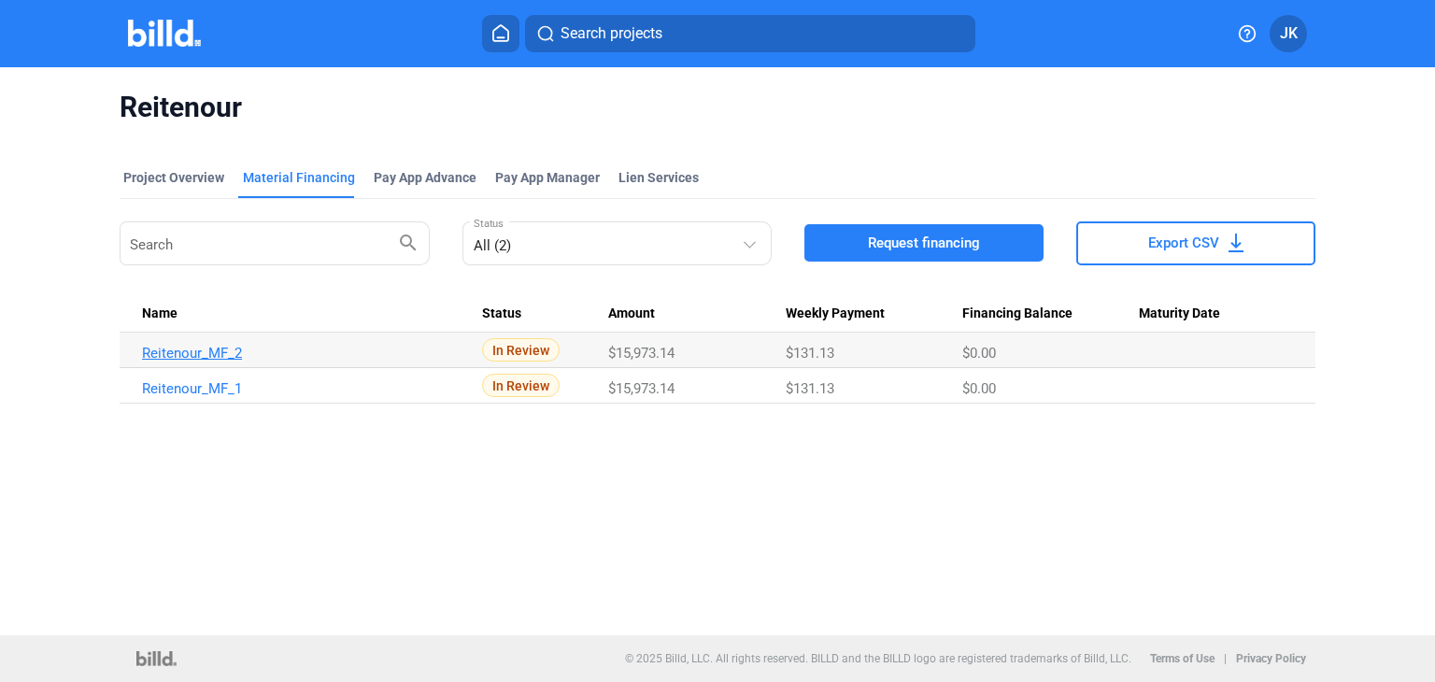
click at [209, 348] on link "Reitenour_MF_2" at bounding box center [304, 353] width 324 height 17
